Goal: Task Accomplishment & Management: Manage account settings

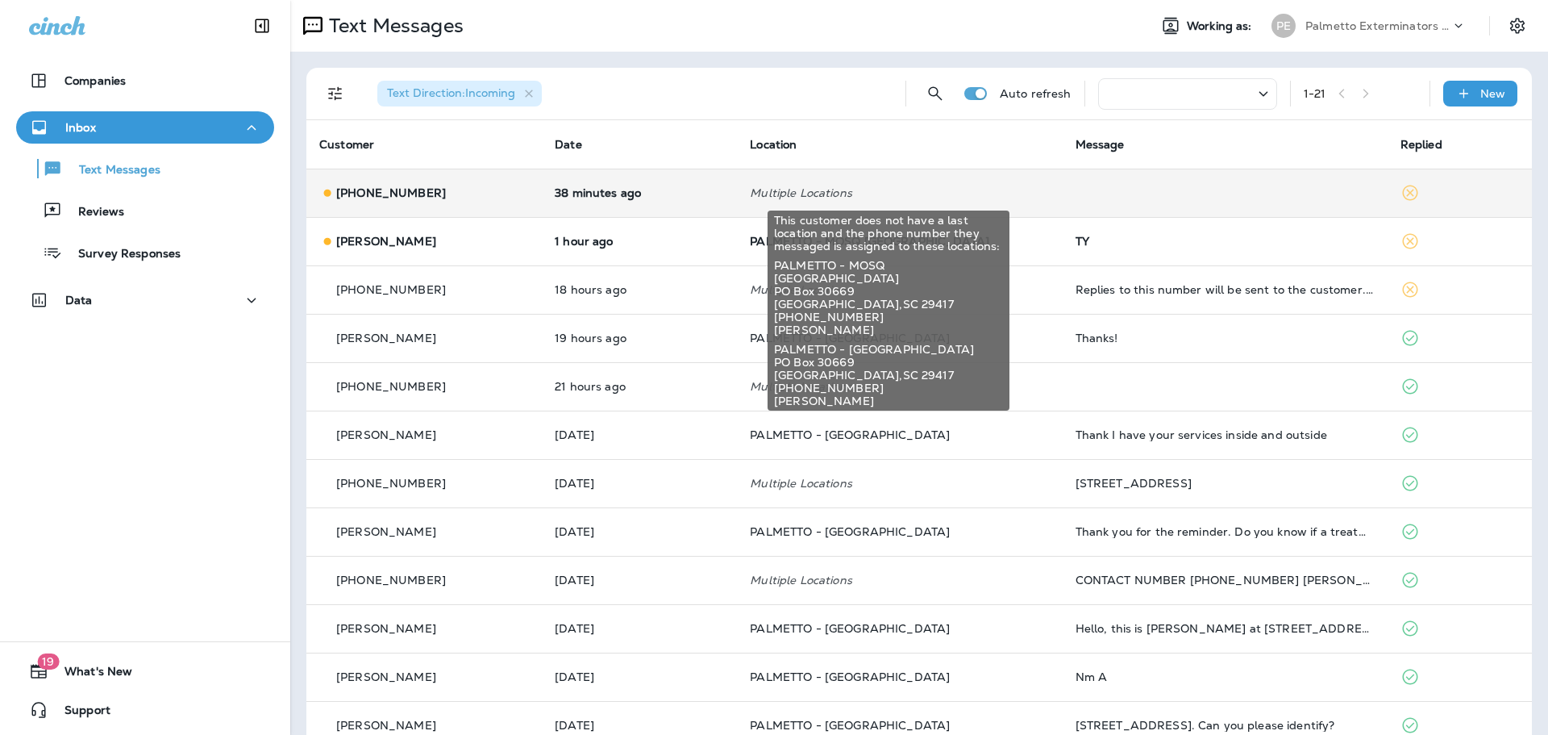
click at [877, 193] on p "Multiple Locations" at bounding box center [899, 192] width 299 height 13
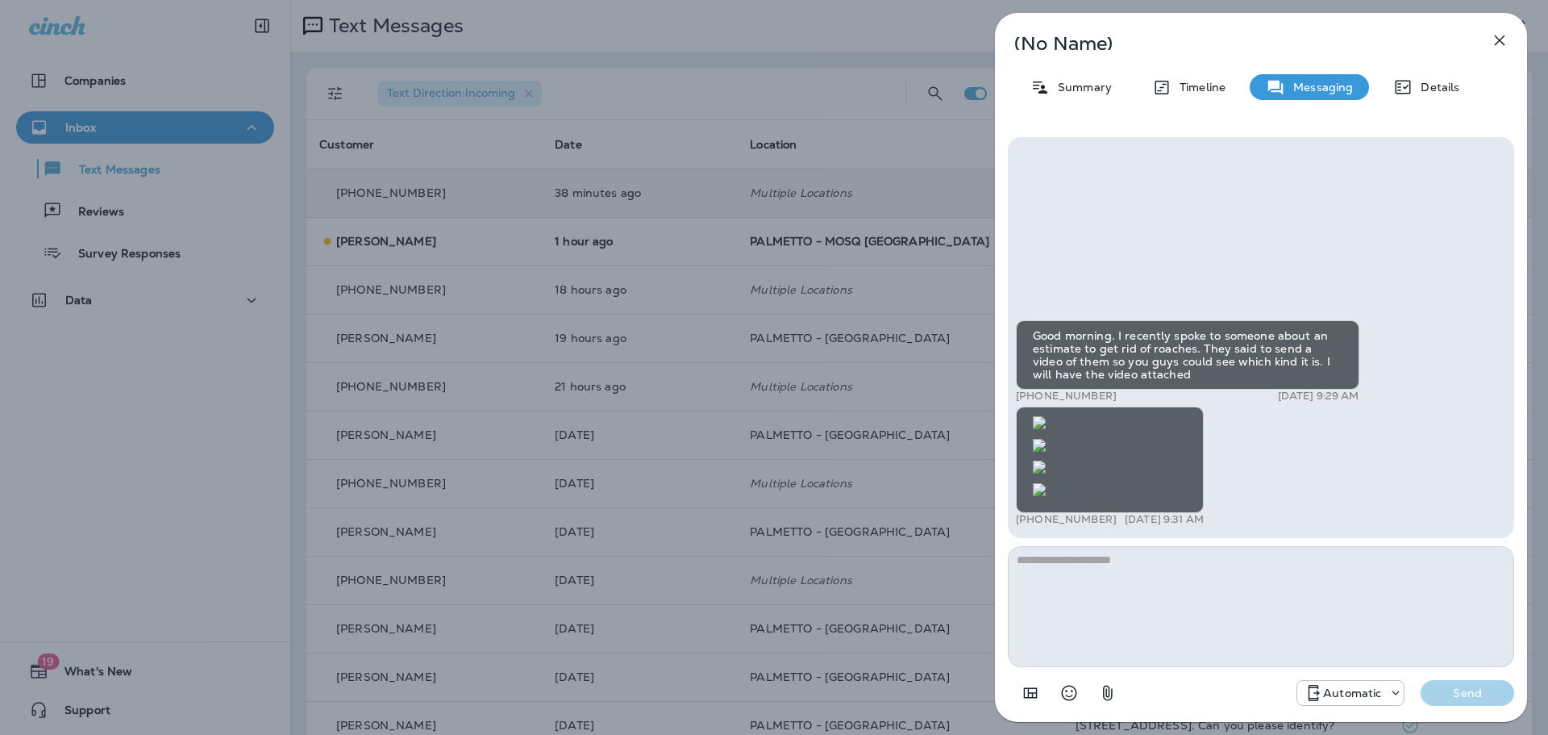
click at [1501, 37] on icon "button" at bounding box center [1499, 40] width 19 height 19
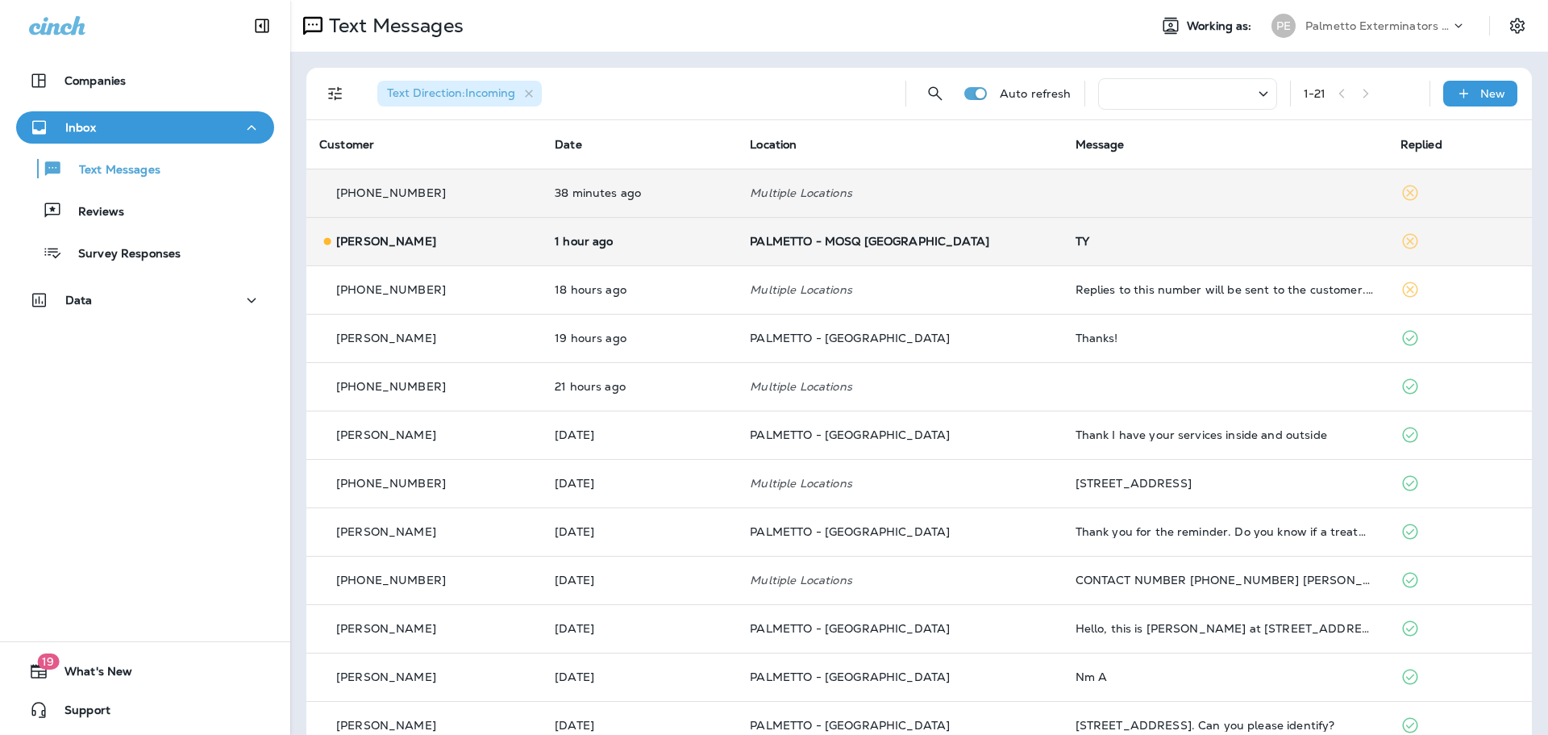
click at [894, 252] on td "PALMETTO - MOSQ [GEOGRAPHIC_DATA]" at bounding box center [899, 241] width 325 height 48
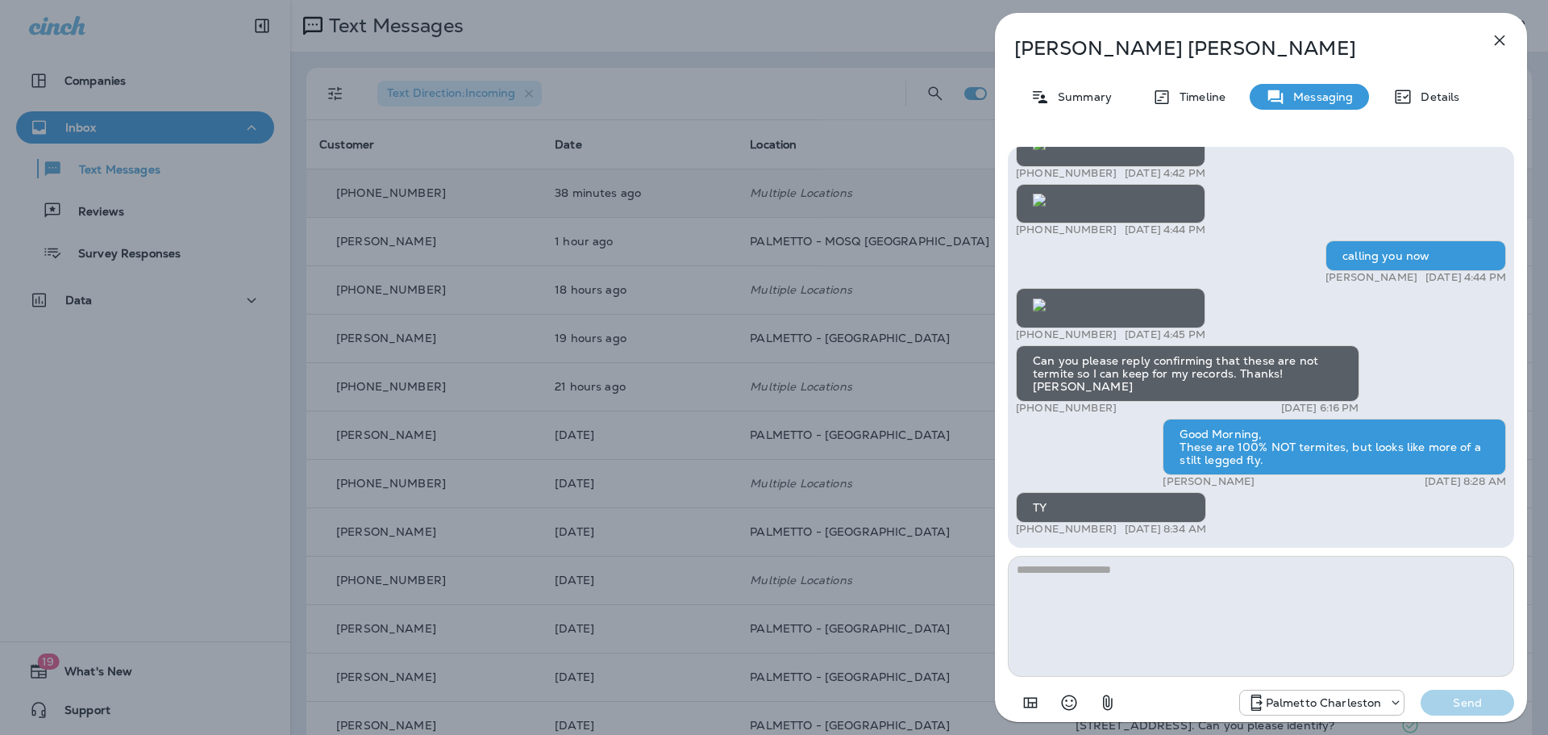
click at [1497, 37] on icon "button" at bounding box center [1500, 40] width 10 height 10
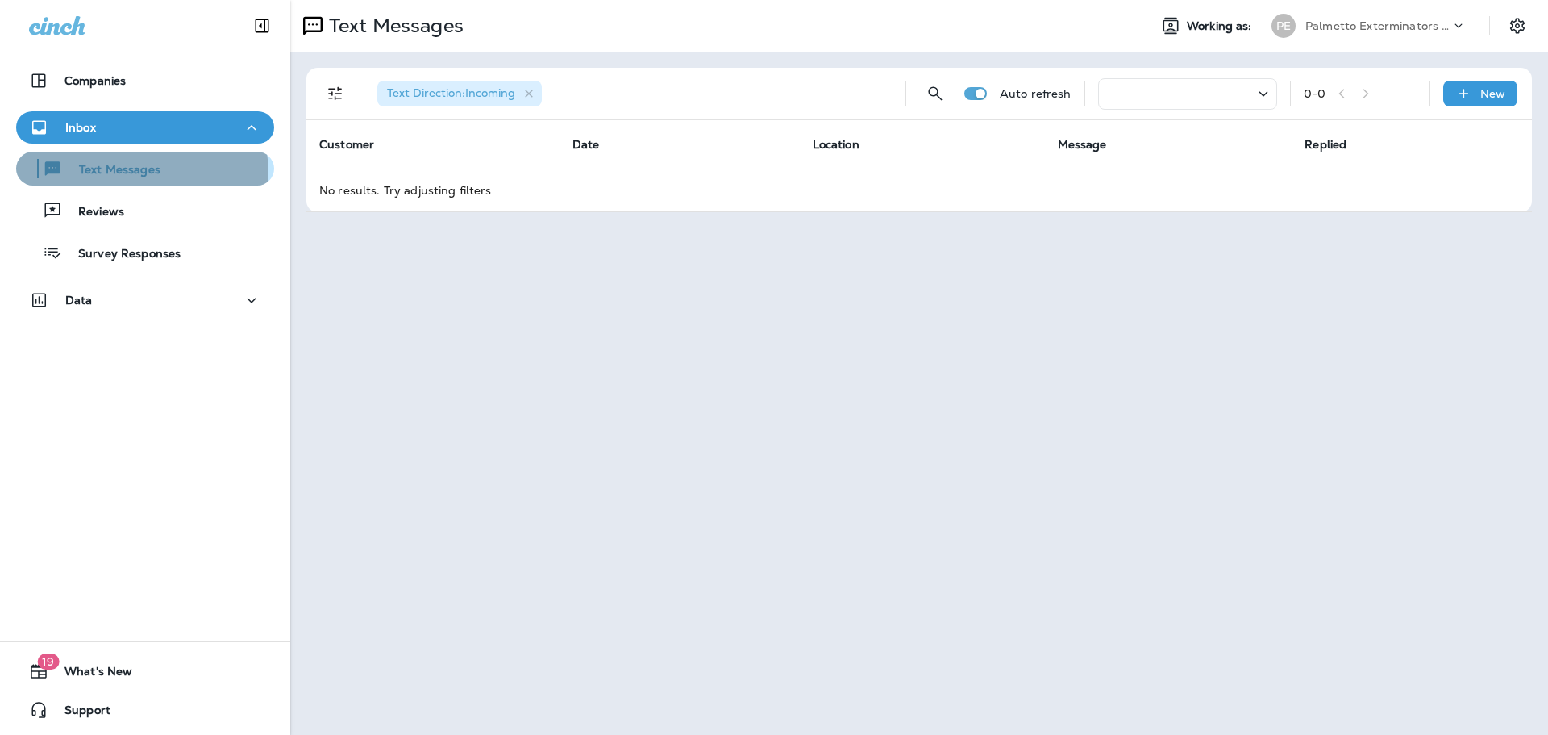
click at [130, 173] on p "Text Messages" at bounding box center [112, 170] width 98 height 15
click at [123, 170] on p "Text Messages" at bounding box center [112, 170] width 98 height 15
